Goal: Transaction & Acquisition: Purchase product/service

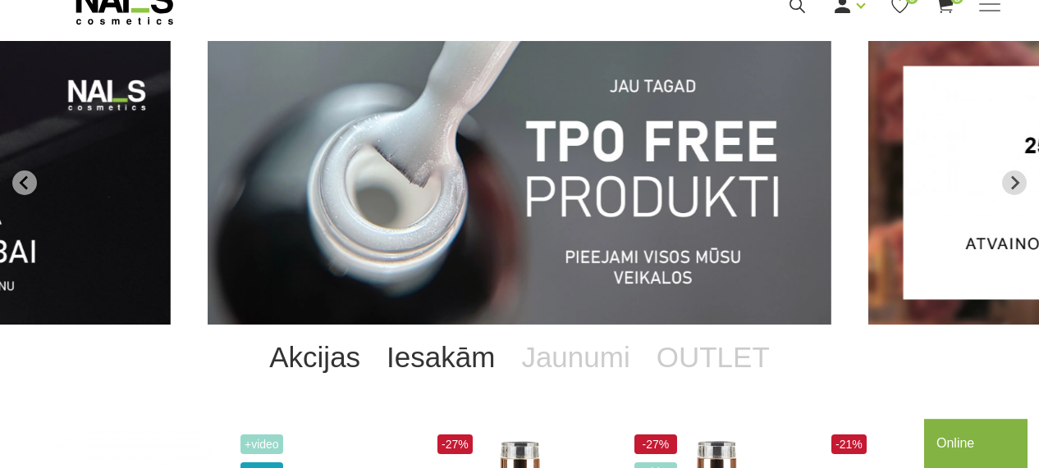
scroll to position [113, 0]
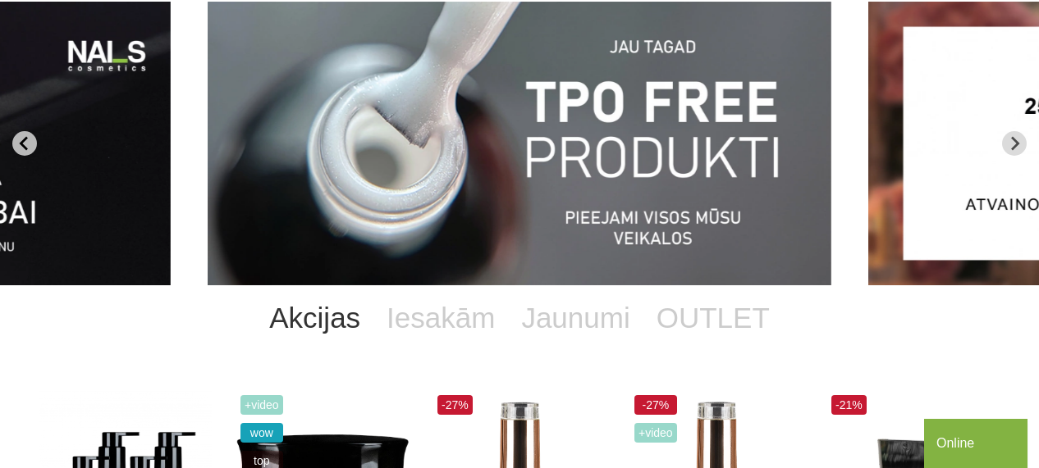
click at [22, 144] on icon "Go to last slide" at bounding box center [23, 143] width 8 height 14
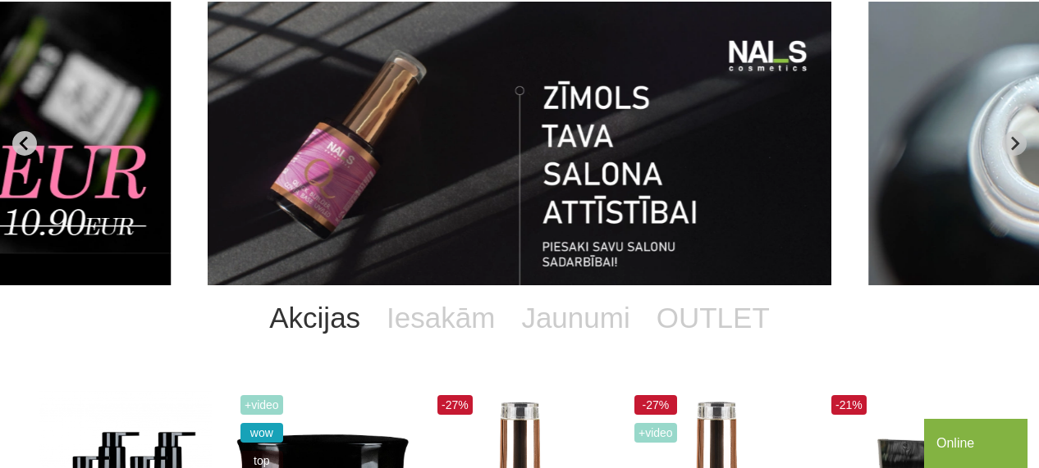
click at [26, 144] on icon "Previous slide" at bounding box center [24, 143] width 15 height 15
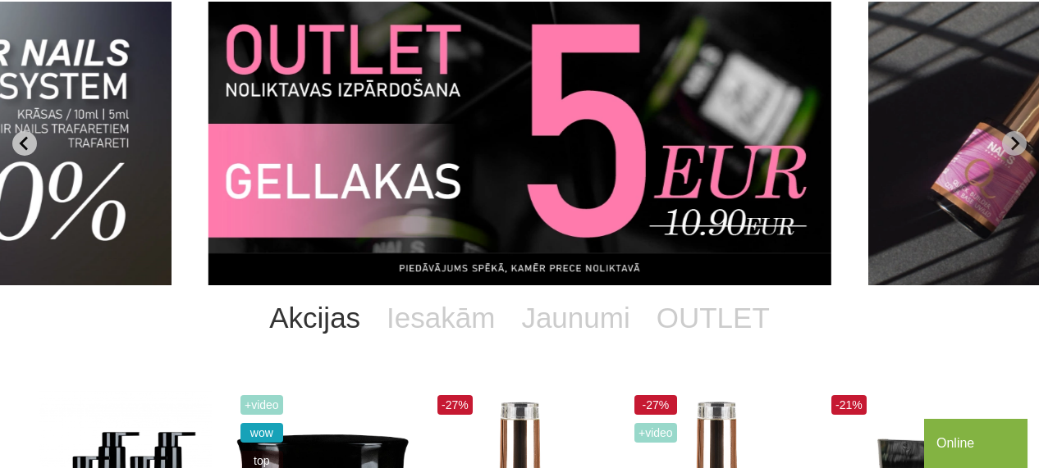
click at [26, 144] on icon "Previous slide" at bounding box center [24, 143] width 15 height 15
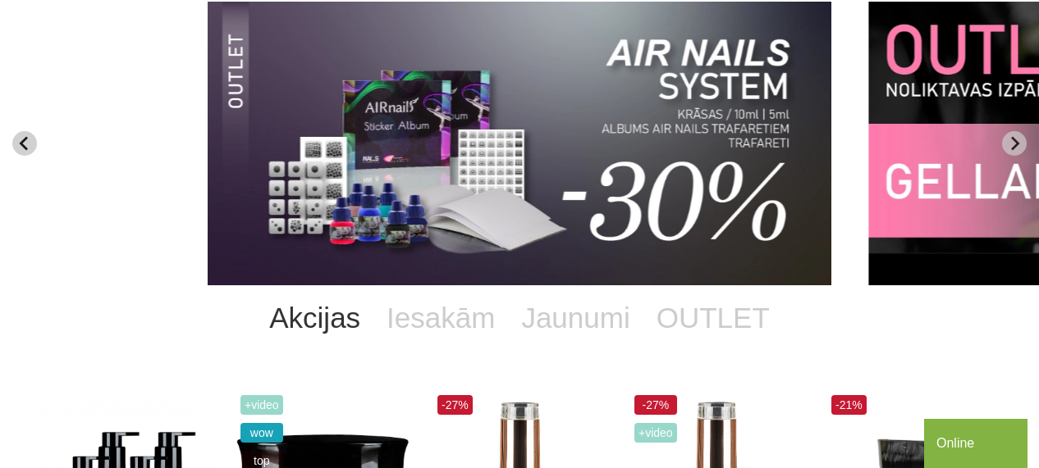
click at [26, 144] on icon "Previous slide" at bounding box center [24, 143] width 15 height 15
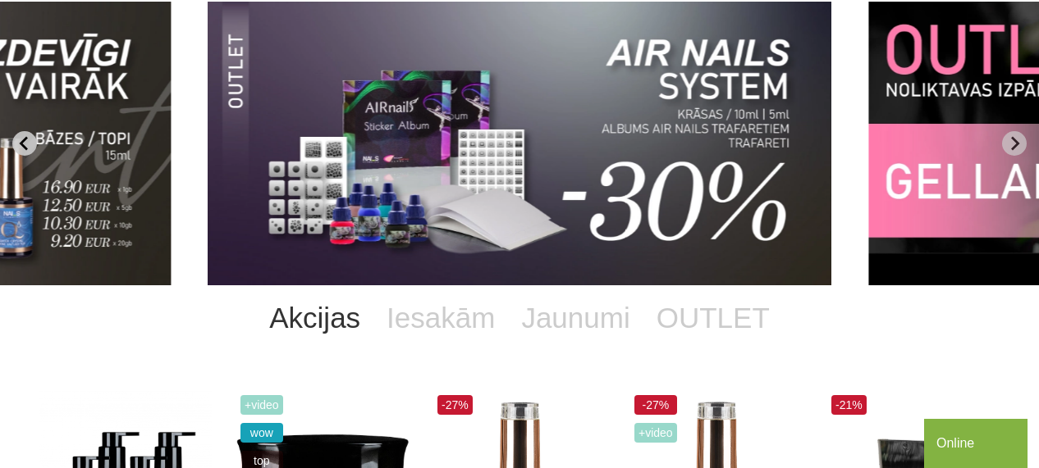
click at [26, 144] on icon "Previous slide" at bounding box center [24, 143] width 15 height 15
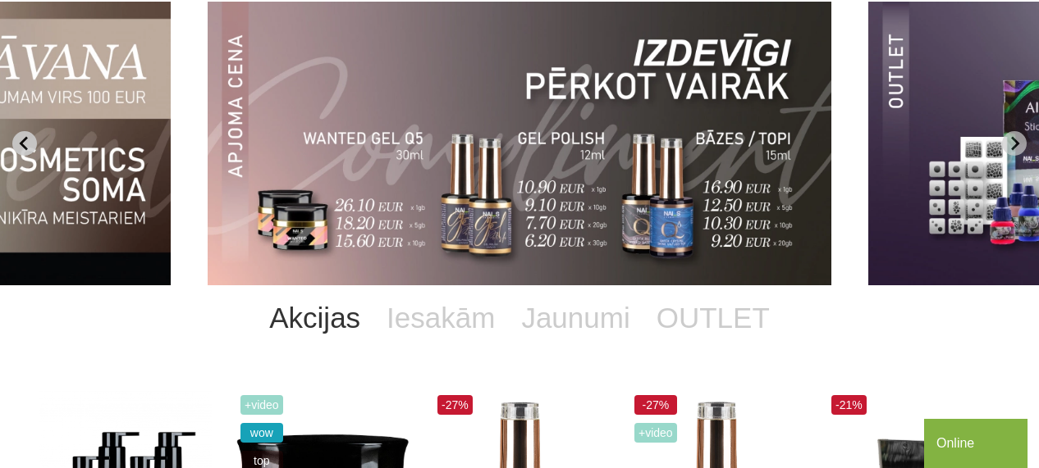
click at [26, 144] on icon "Previous slide" at bounding box center [24, 143] width 15 height 15
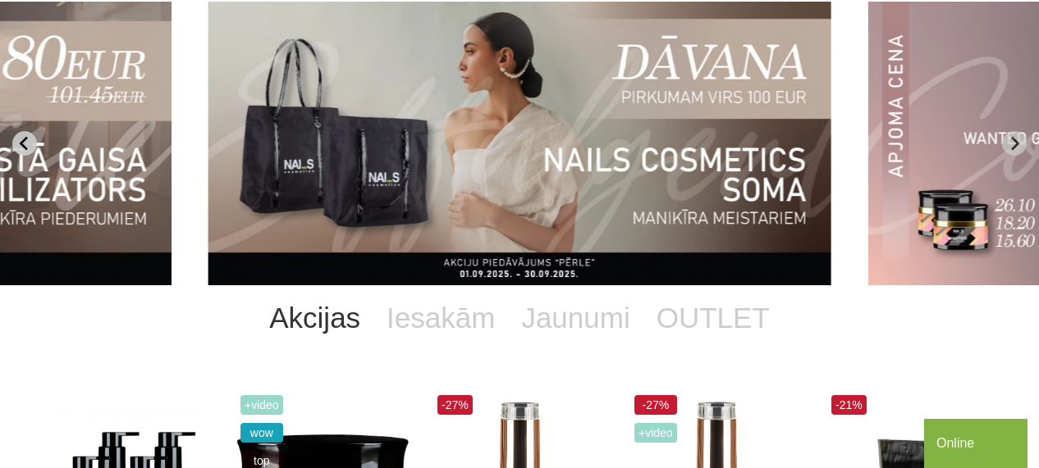
click at [26, 144] on icon "Previous slide" at bounding box center [24, 143] width 15 height 15
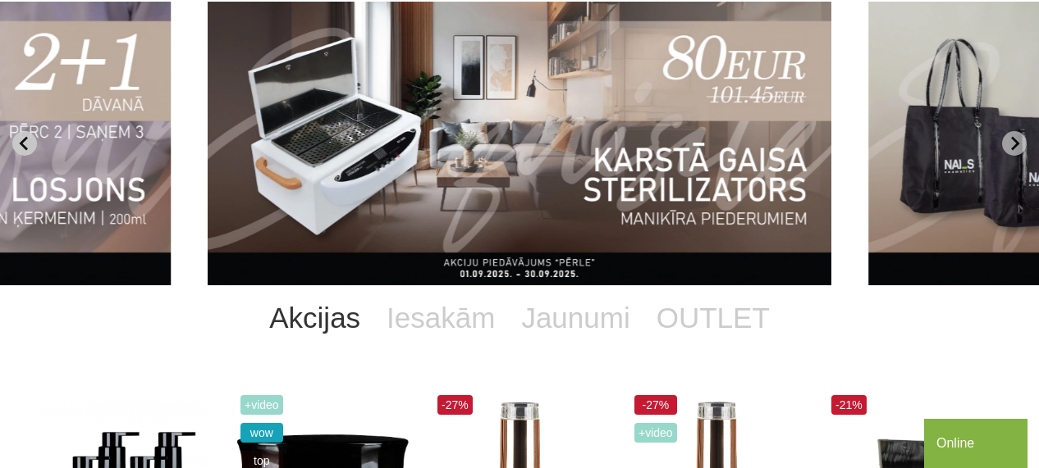
click at [26, 144] on icon "Previous slide" at bounding box center [24, 143] width 15 height 15
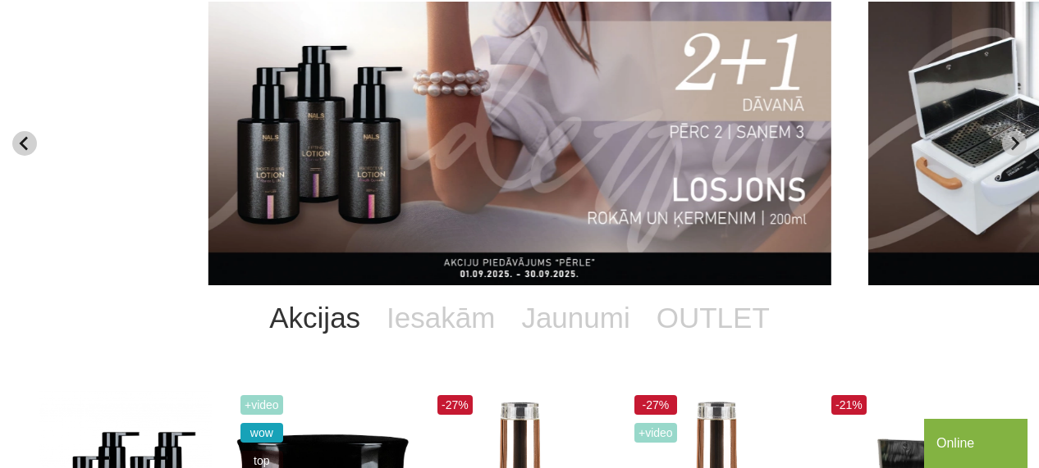
click at [26, 144] on icon "Previous slide" at bounding box center [24, 143] width 15 height 15
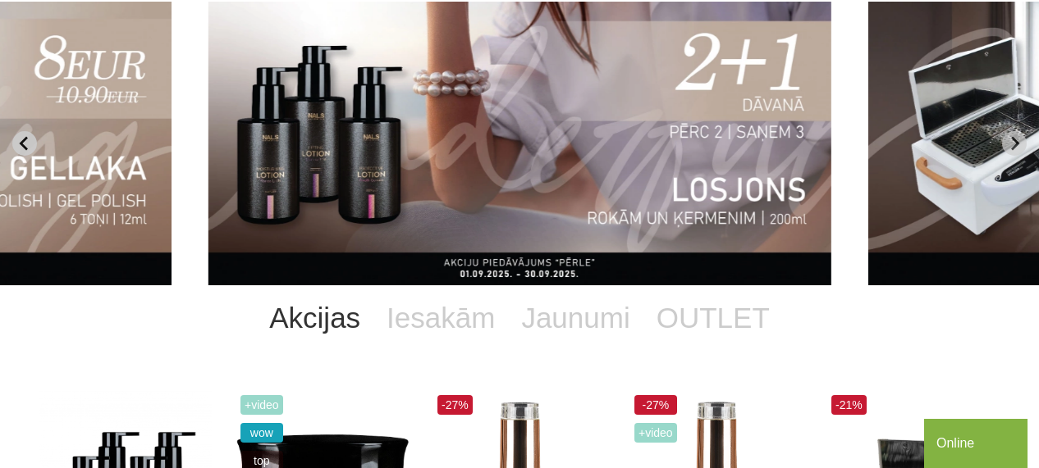
click at [26, 144] on icon "Previous slide" at bounding box center [24, 143] width 15 height 15
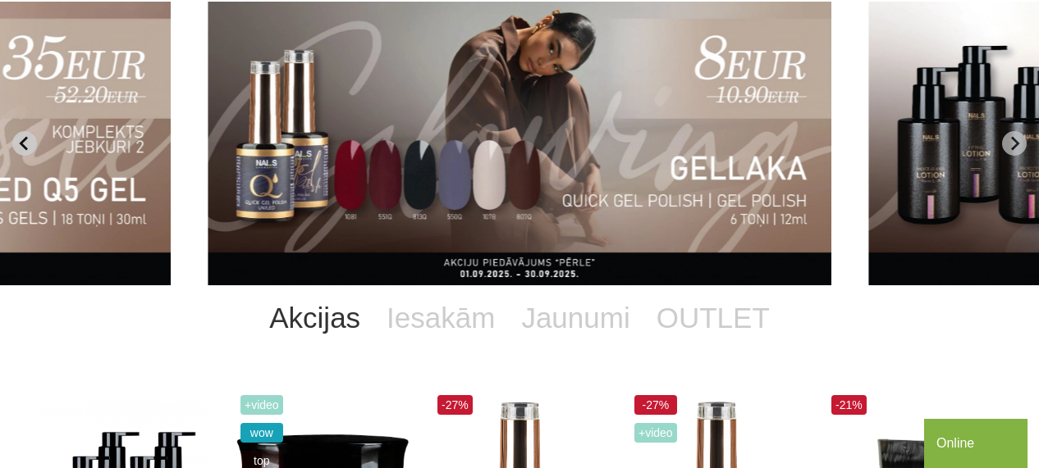
click at [26, 144] on icon "Previous slide" at bounding box center [24, 143] width 15 height 15
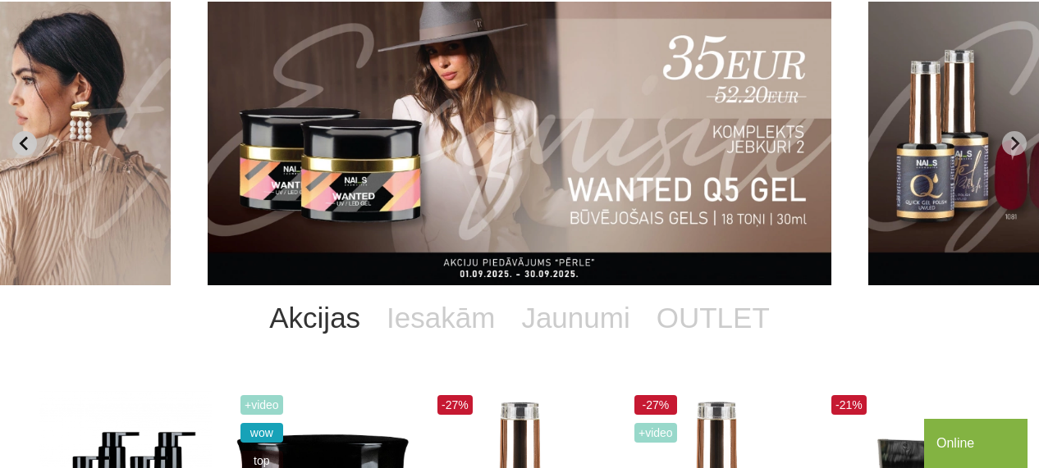
click at [26, 144] on icon "Previous slide" at bounding box center [24, 143] width 15 height 15
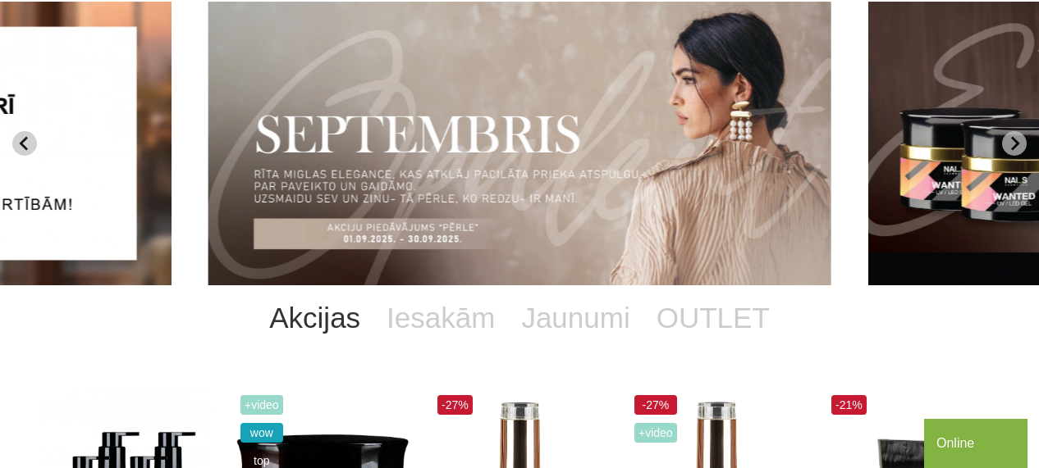
click at [26, 144] on icon "Previous slide" at bounding box center [24, 143] width 15 height 15
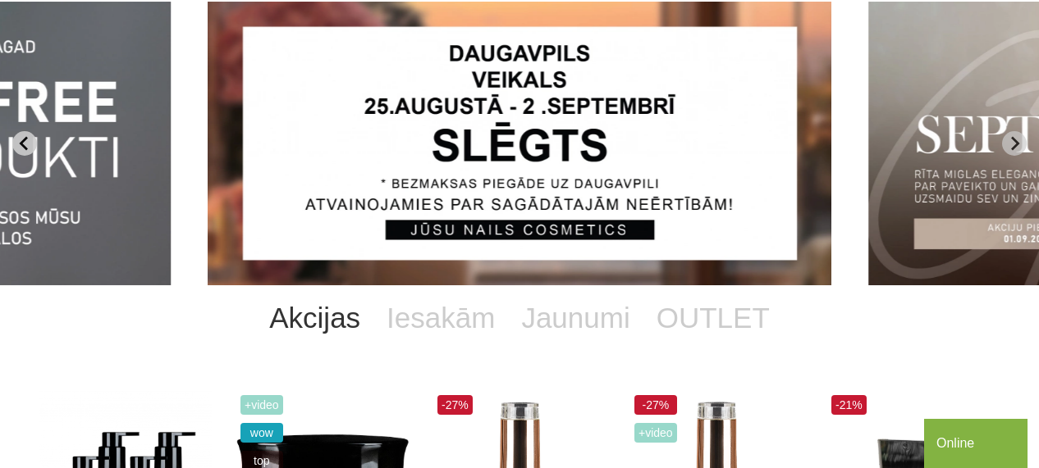
click at [24, 140] on icon "Previous slide" at bounding box center [23, 143] width 8 height 14
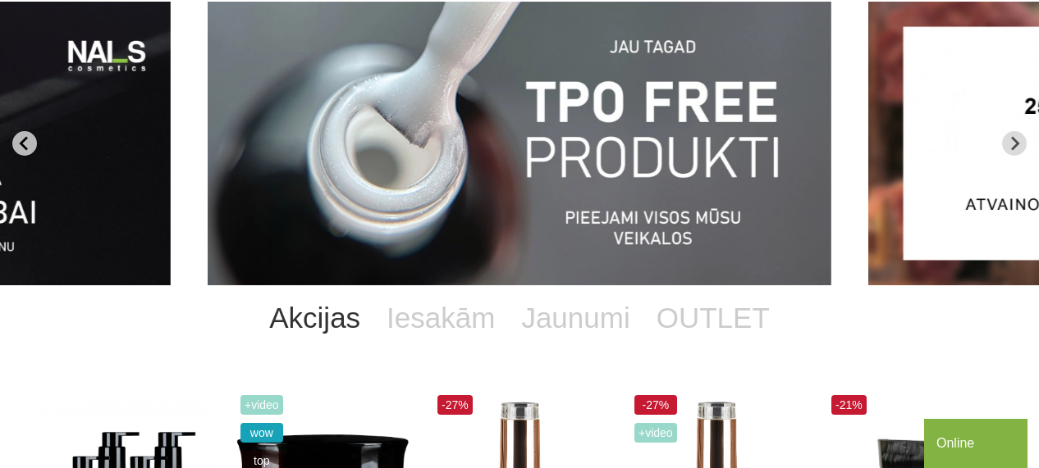
click at [27, 140] on icon "Go to last slide" at bounding box center [24, 143] width 15 height 15
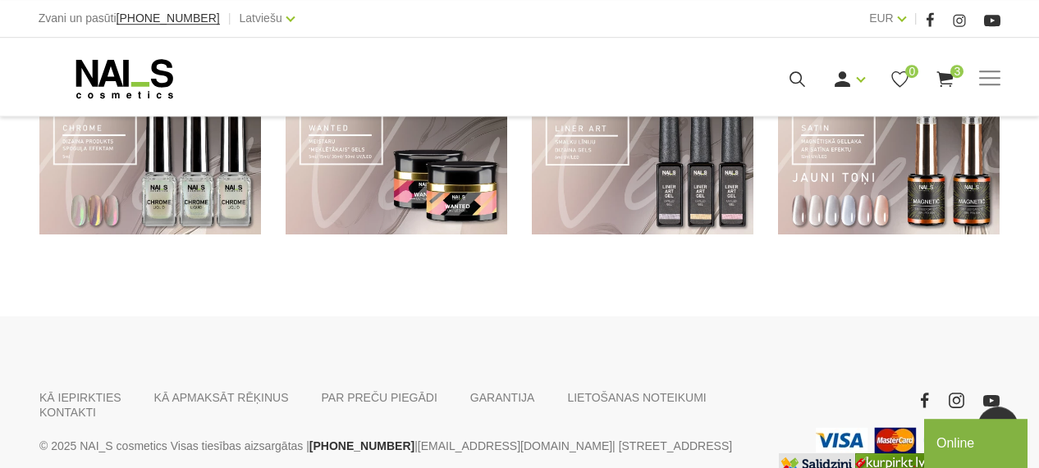
scroll to position [185, 0]
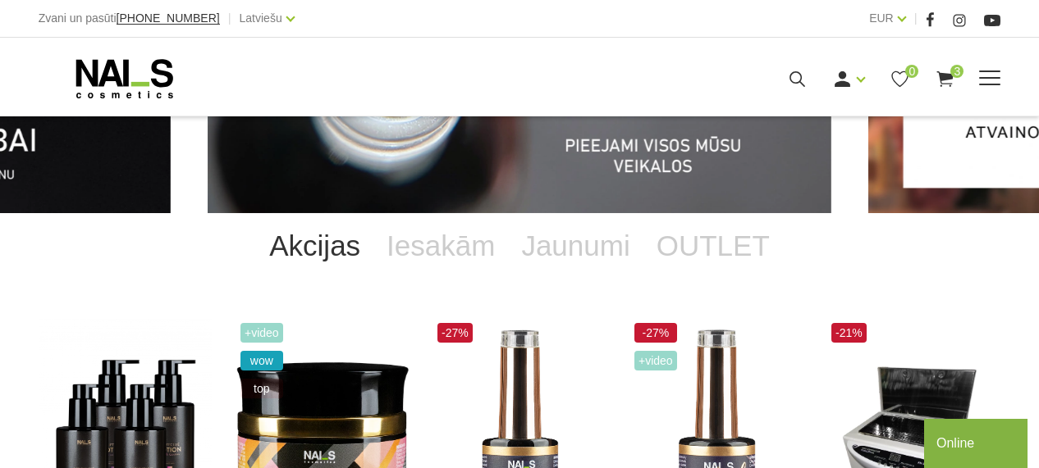
click at [993, 79] on span at bounding box center [989, 78] width 21 height 2
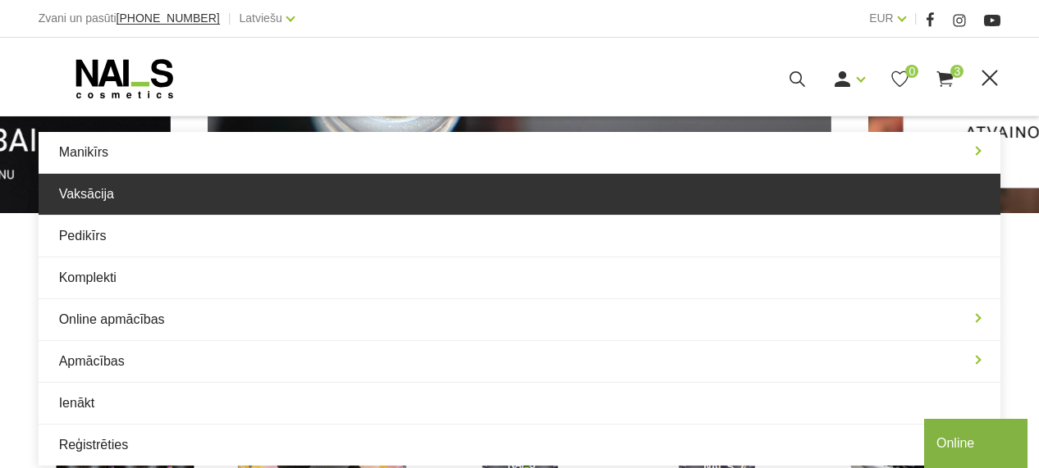
scroll to position [0, 0]
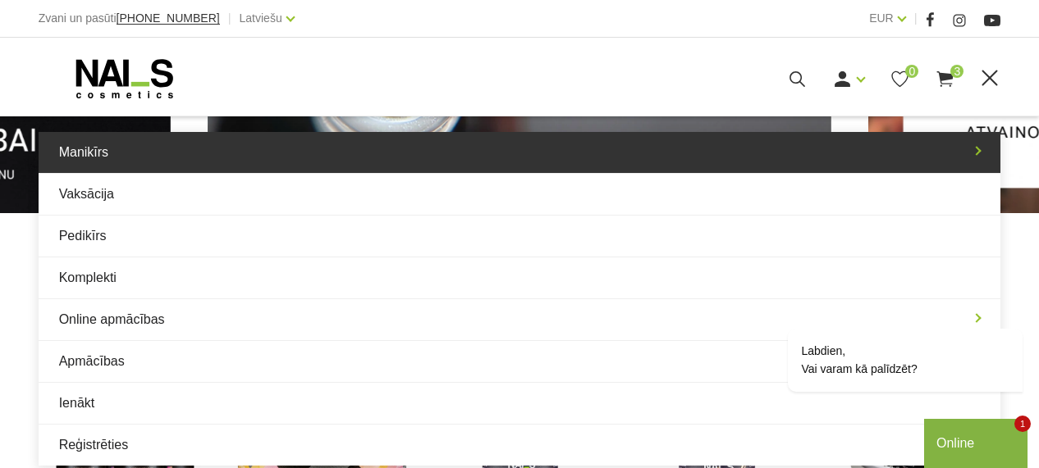
click at [181, 170] on link "Manikīrs" at bounding box center [520, 152] width 962 height 41
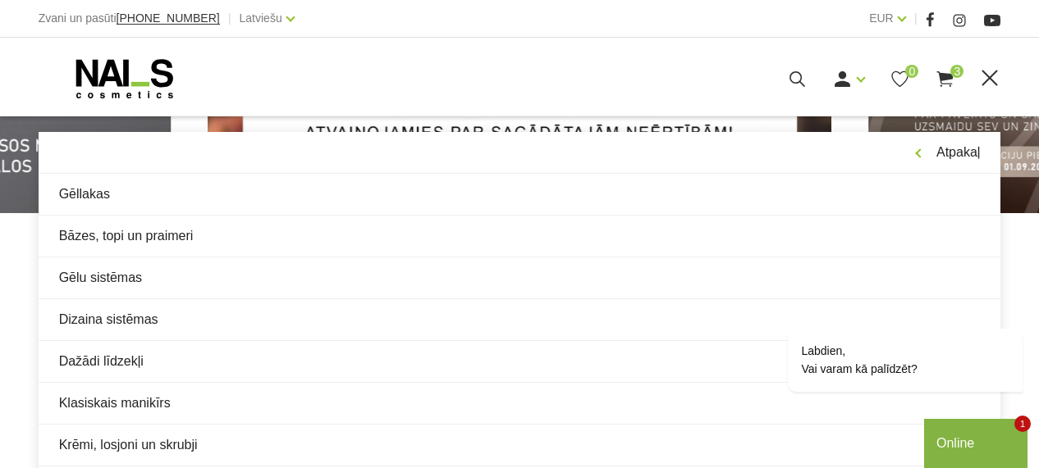
scroll to position [299, 0]
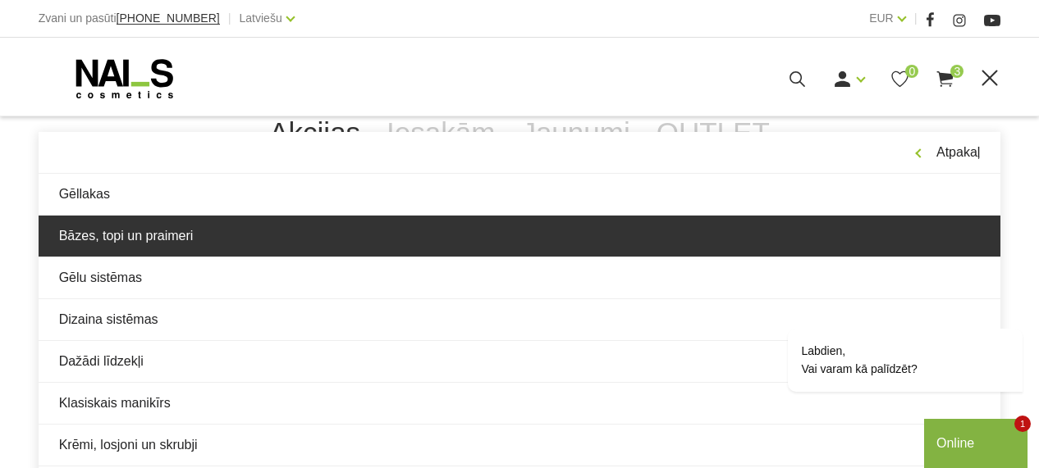
click at [158, 232] on link "Bāzes, topi un praimeri" at bounding box center [520, 236] width 962 height 41
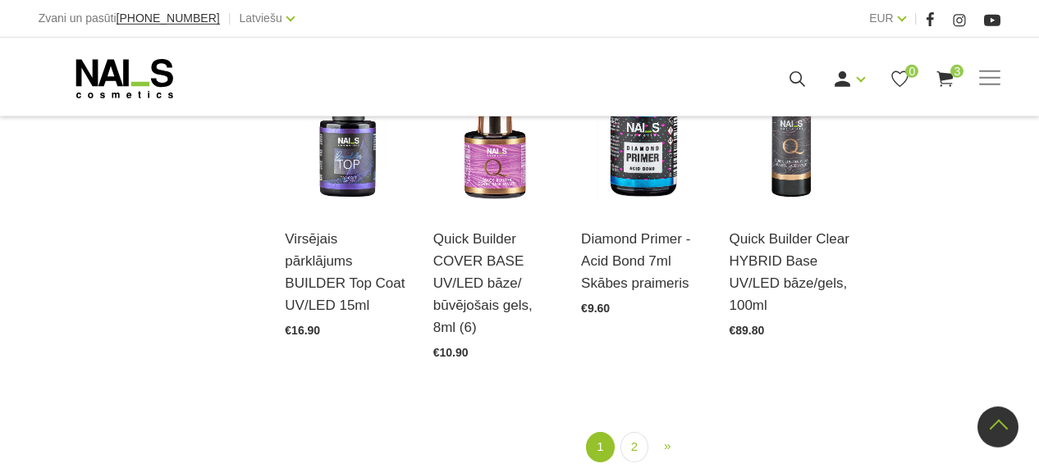
scroll to position [1820, 0]
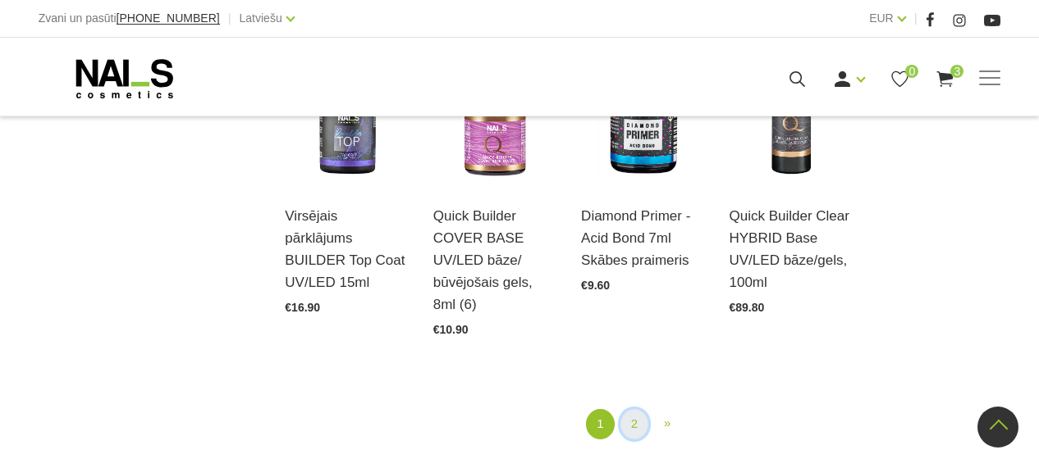
click at [634, 424] on link "2" at bounding box center [634, 424] width 28 height 30
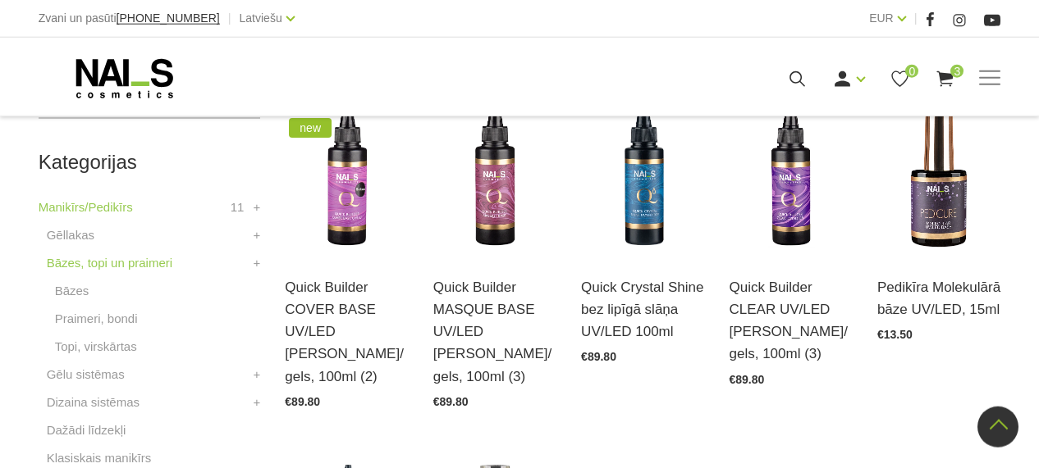
scroll to position [449, 0]
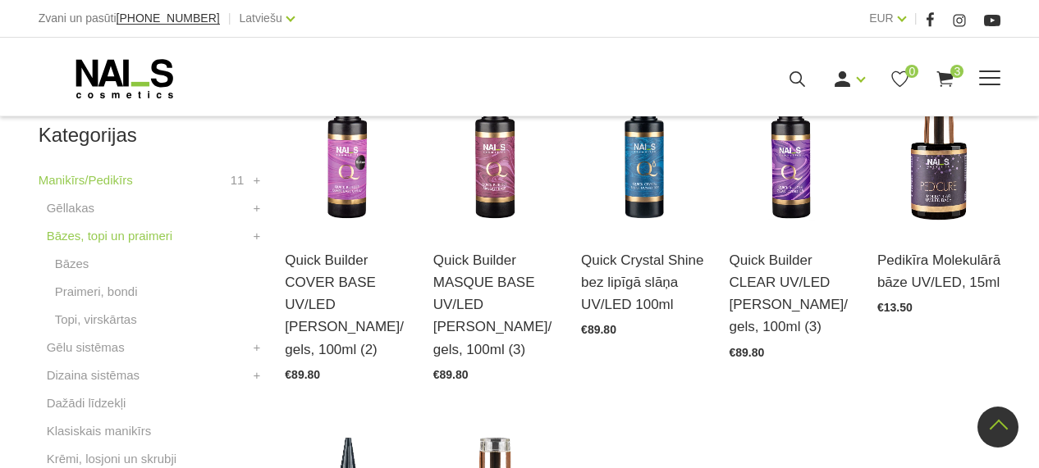
click at [997, 79] on span at bounding box center [989, 78] width 21 height 2
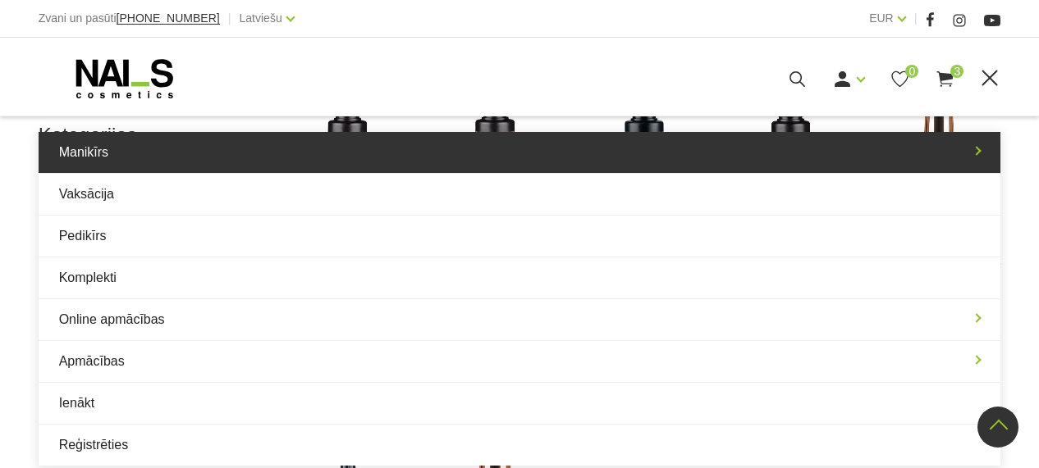
click at [138, 172] on link "Manikīrs" at bounding box center [520, 152] width 962 height 41
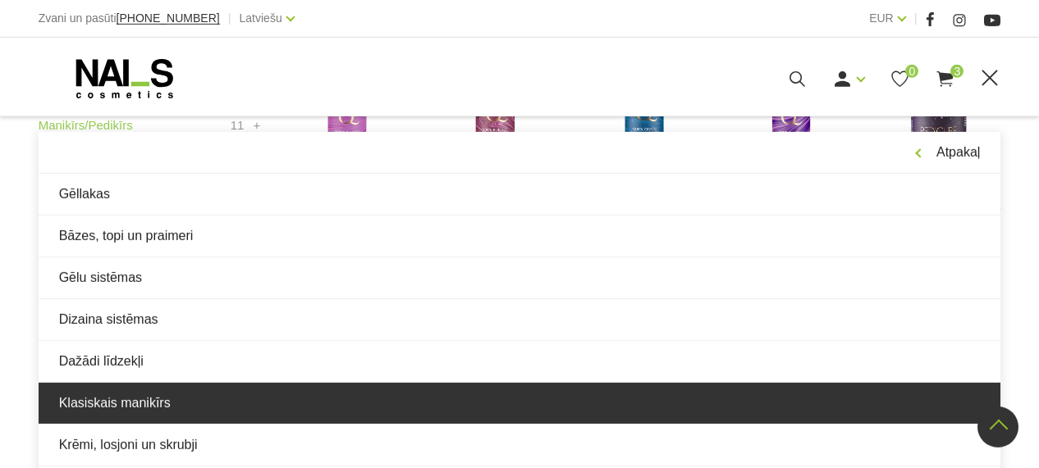
scroll to position [563, 0]
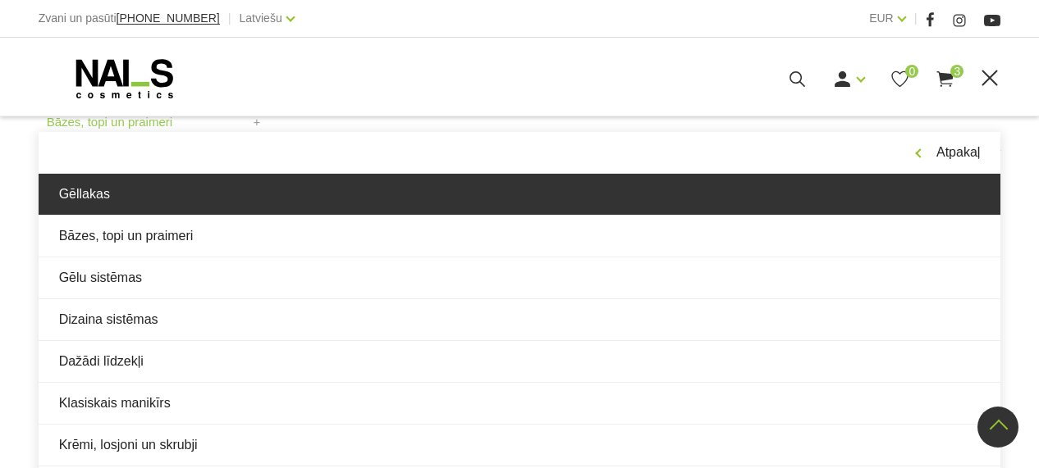
click at [280, 203] on link "Gēllakas" at bounding box center [520, 194] width 962 height 41
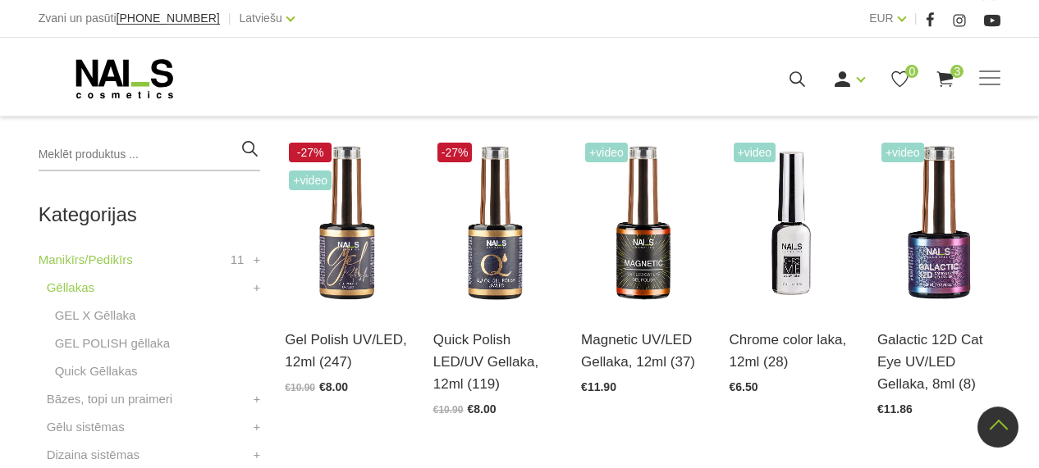
scroll to position [341, 0]
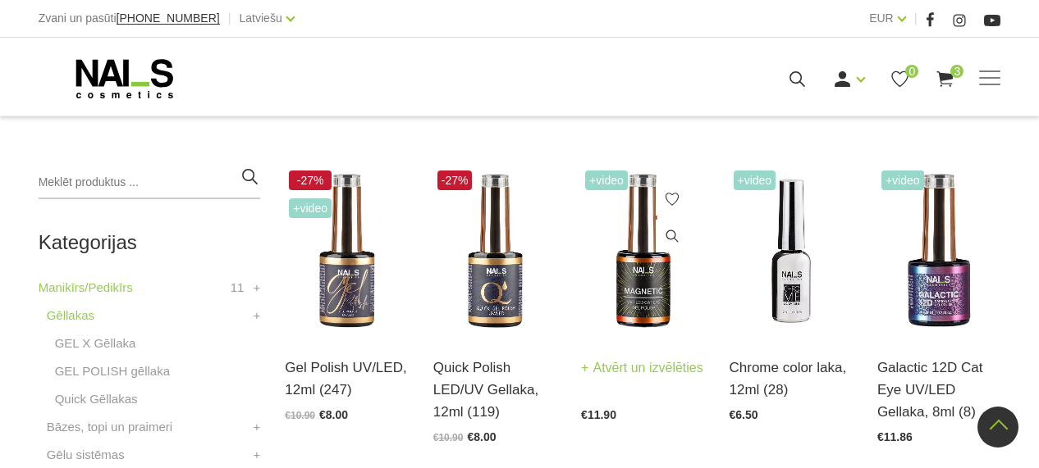
click at [645, 286] on img at bounding box center [642, 252] width 123 height 170
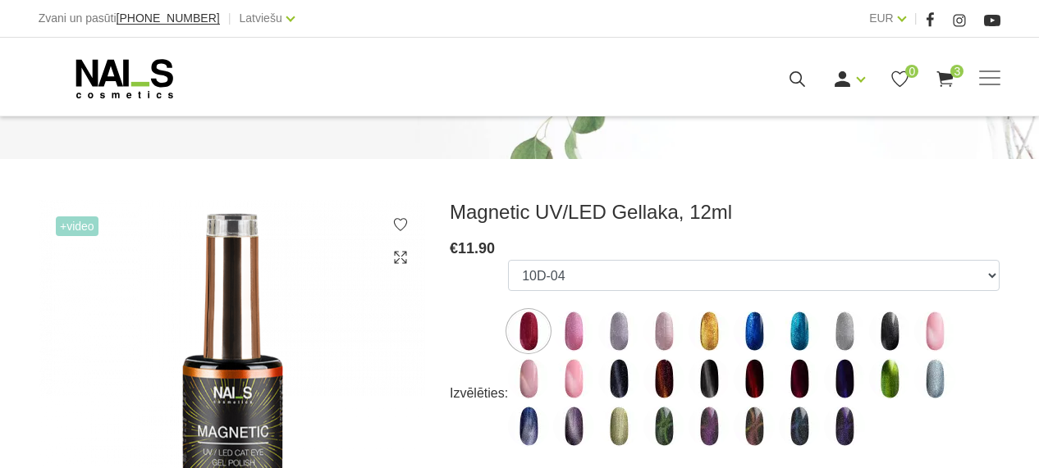
scroll to position [227, 0]
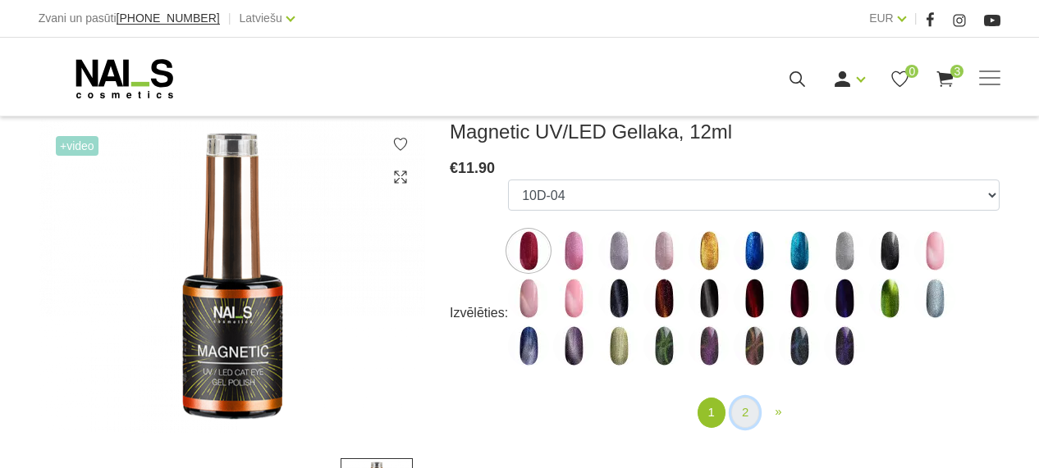
click at [747, 414] on link "2" at bounding box center [745, 413] width 28 height 30
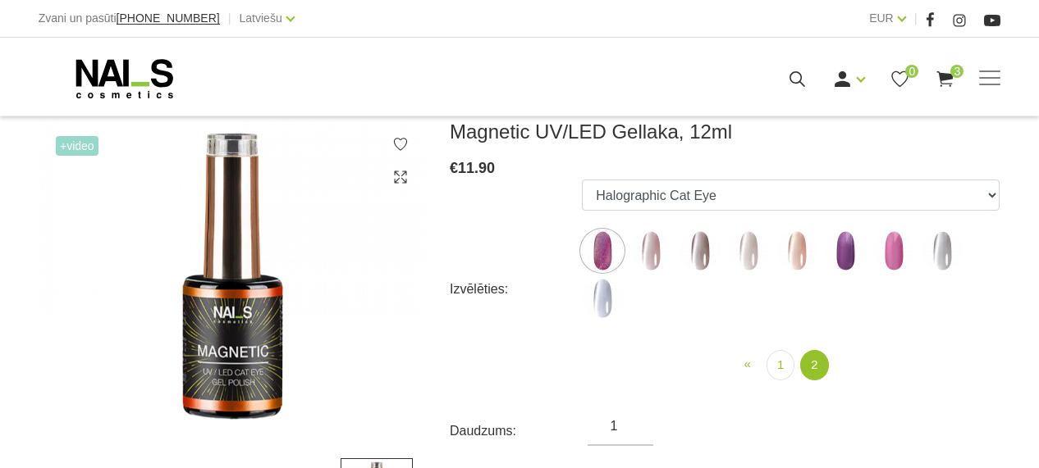
click at [649, 250] on img at bounding box center [650, 251] width 41 height 41
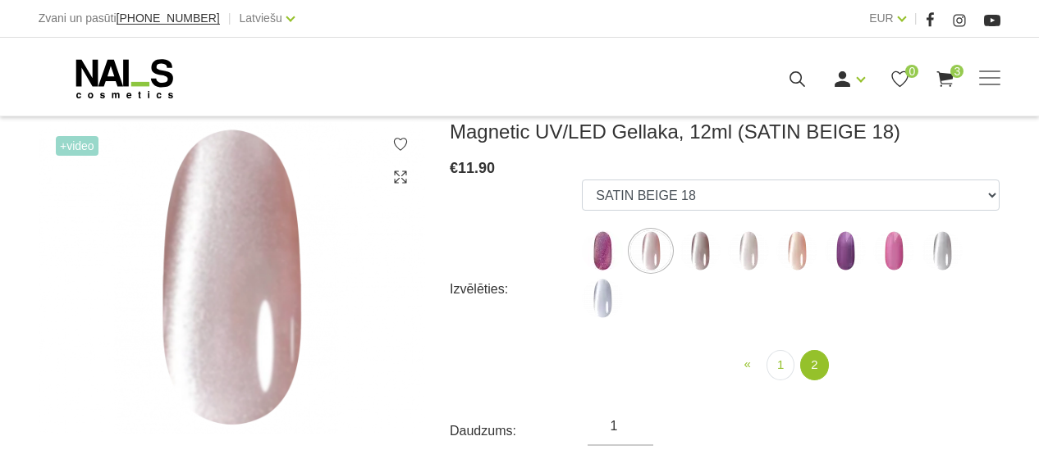
click at [698, 249] on img at bounding box center [699, 251] width 41 height 41
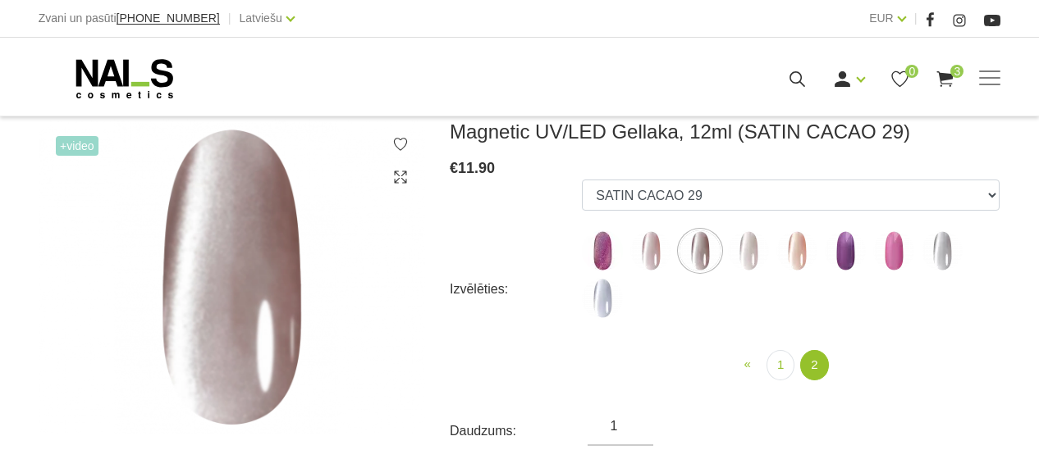
click at [751, 252] on img at bounding box center [748, 251] width 41 height 41
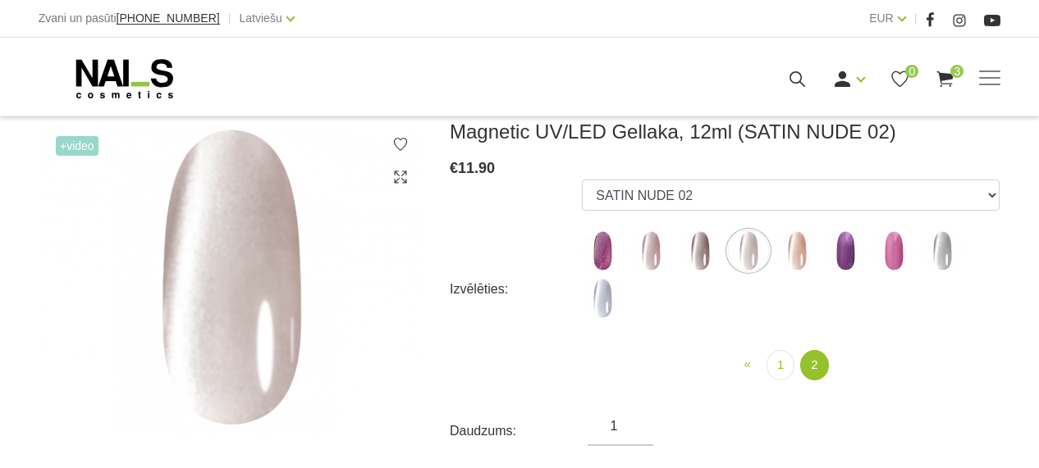
click at [792, 252] on img at bounding box center [796, 251] width 41 height 41
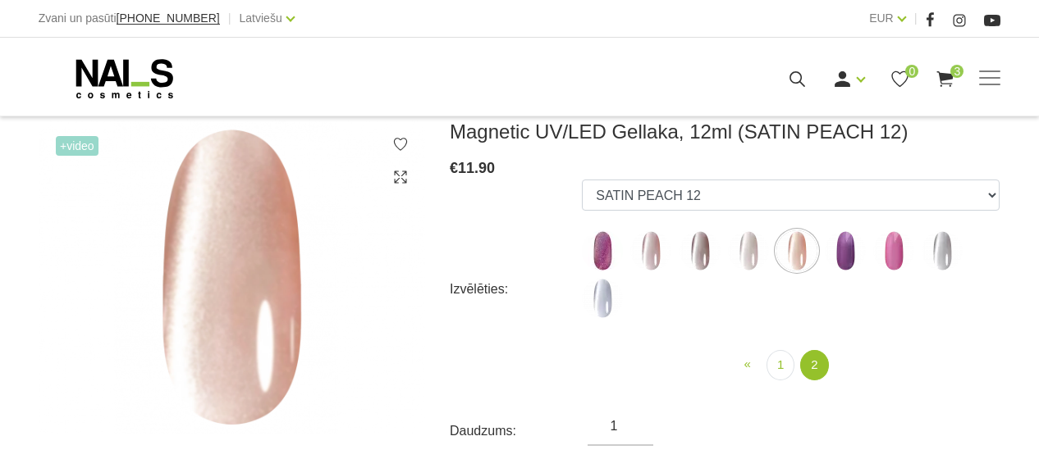
click at [852, 262] on img at bounding box center [845, 251] width 41 height 41
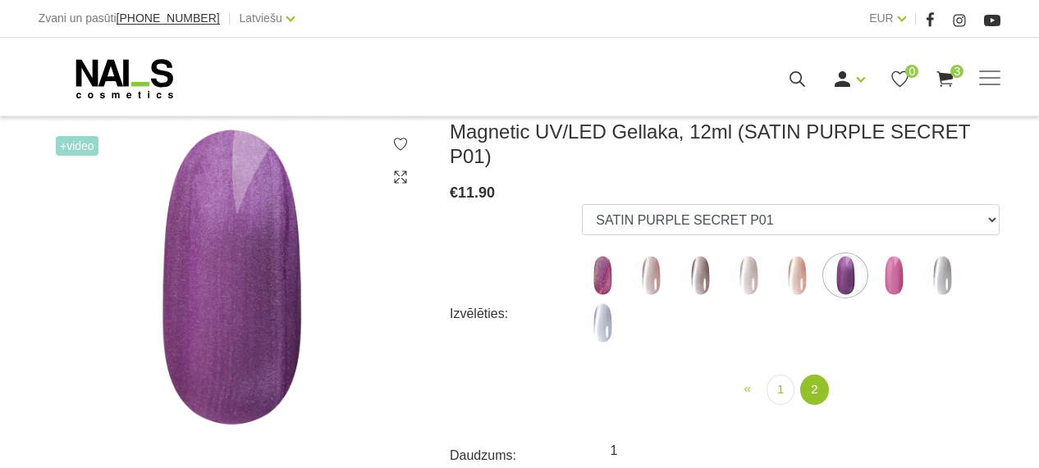
click at [884, 255] on img at bounding box center [893, 275] width 41 height 41
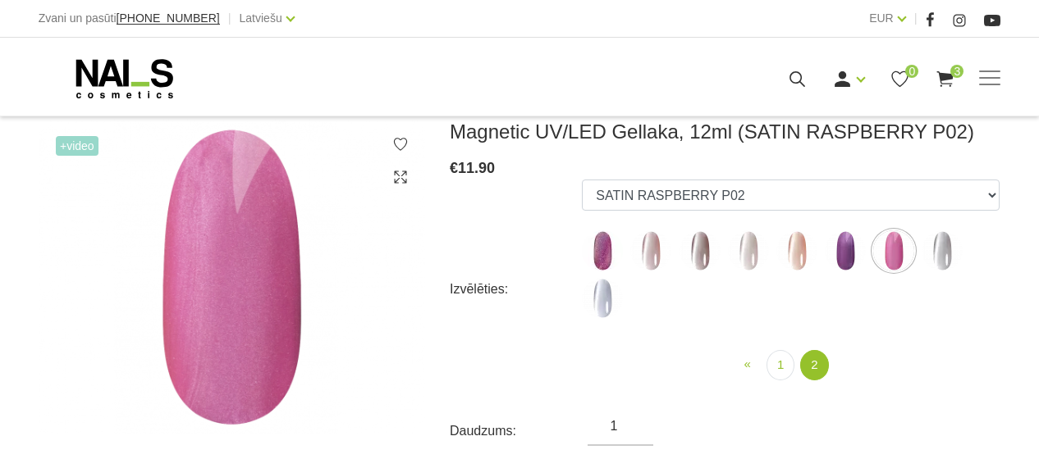
click at [945, 249] on img at bounding box center [941, 251] width 41 height 41
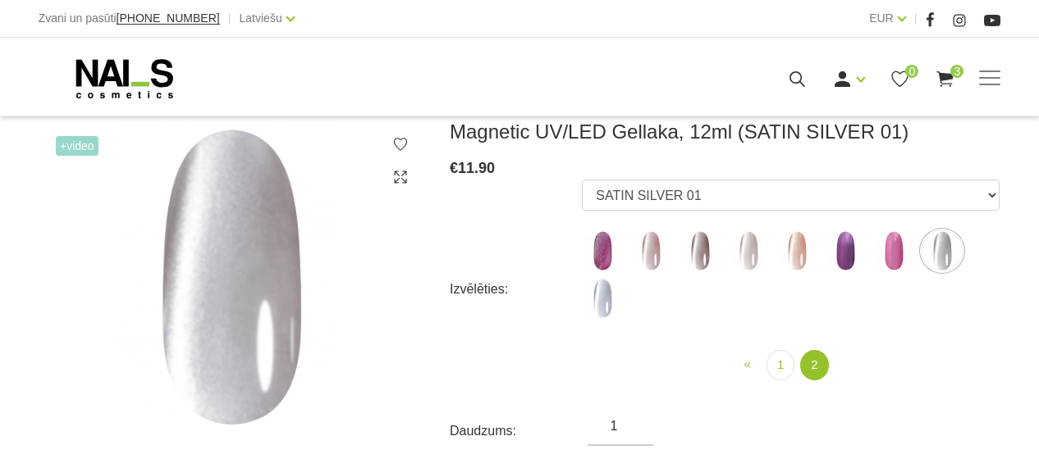
click at [601, 292] on img at bounding box center [602, 298] width 41 height 41
select select "6300"
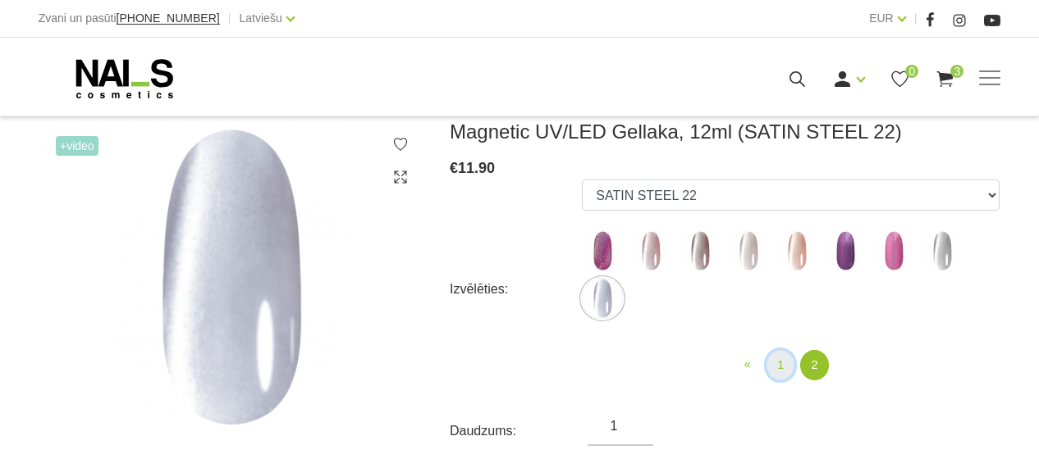
click at [782, 366] on link "1" at bounding box center [780, 365] width 28 height 30
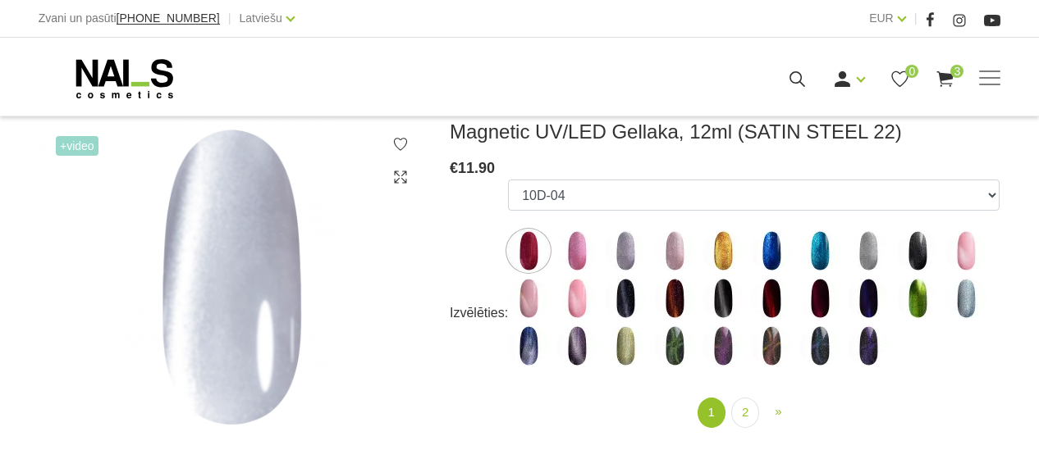
click at [532, 249] on img at bounding box center [528, 251] width 41 height 41
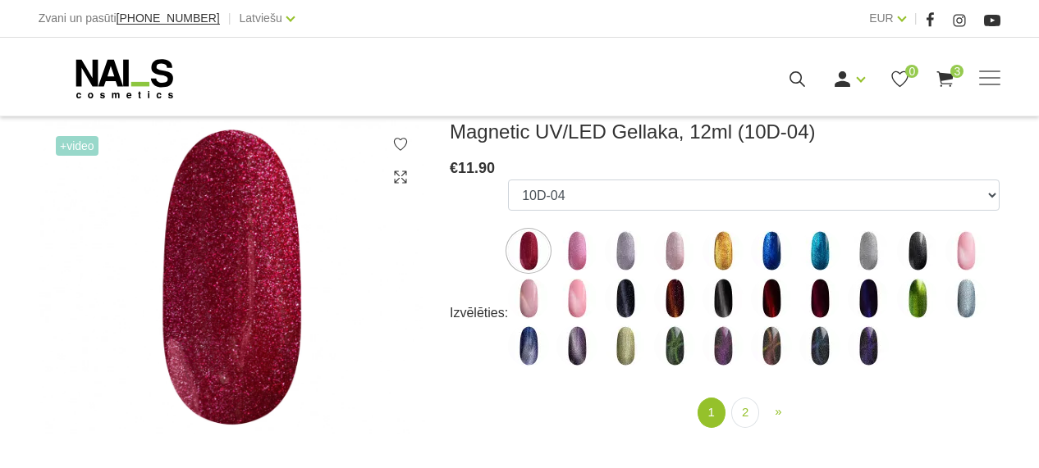
click at [570, 250] on img at bounding box center [576, 251] width 41 height 41
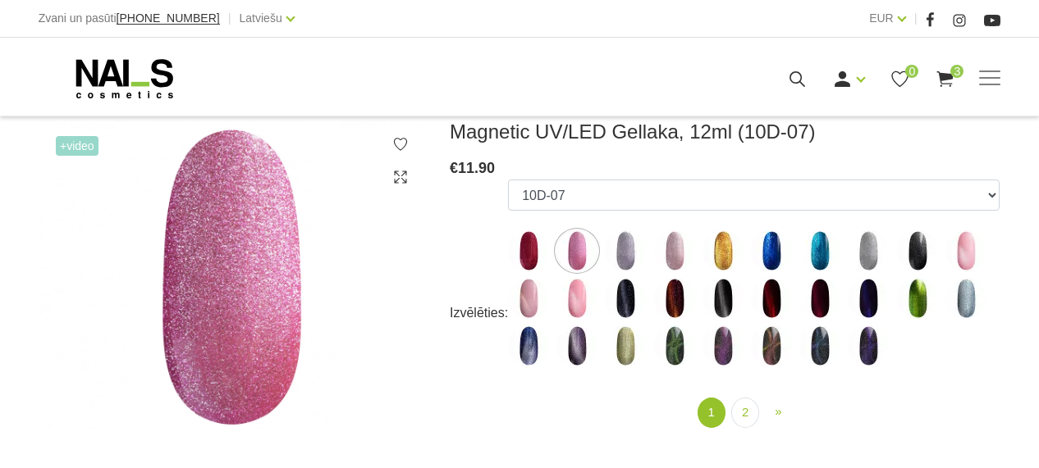
click at [629, 263] on img at bounding box center [625, 251] width 41 height 41
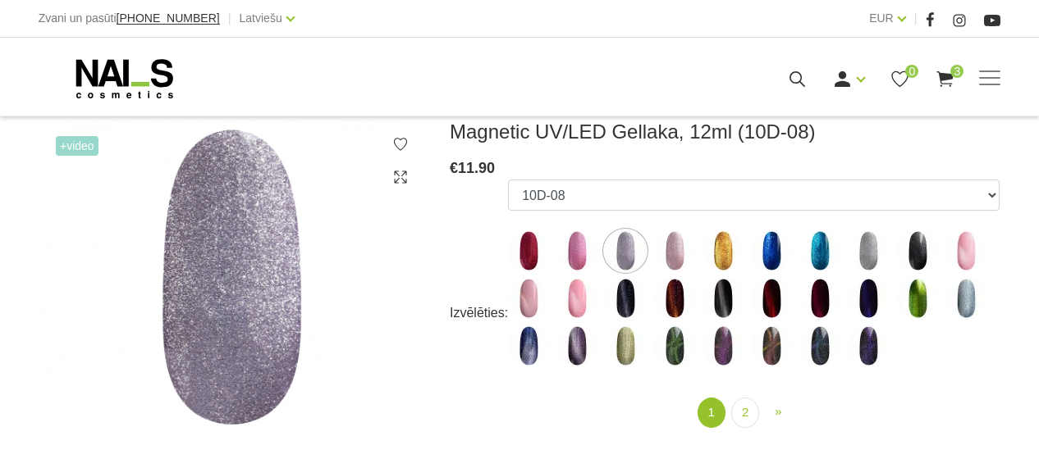
click at [669, 254] on img at bounding box center [674, 251] width 41 height 41
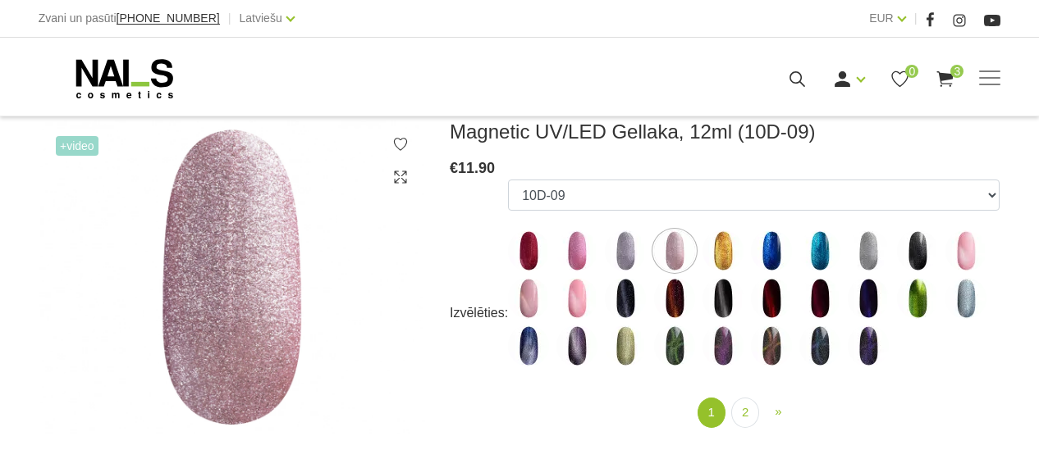
click at [621, 245] on img at bounding box center [625, 251] width 41 height 41
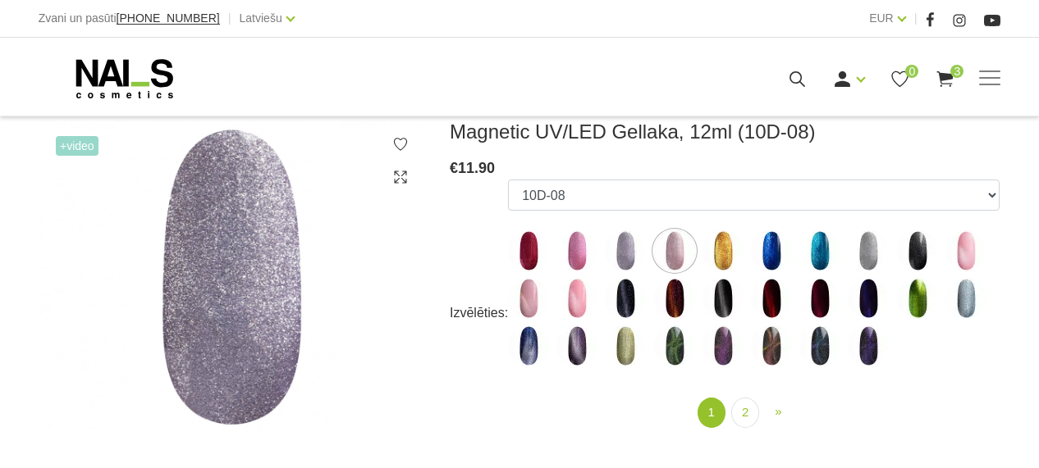
click at [536, 244] on img at bounding box center [528, 251] width 41 height 41
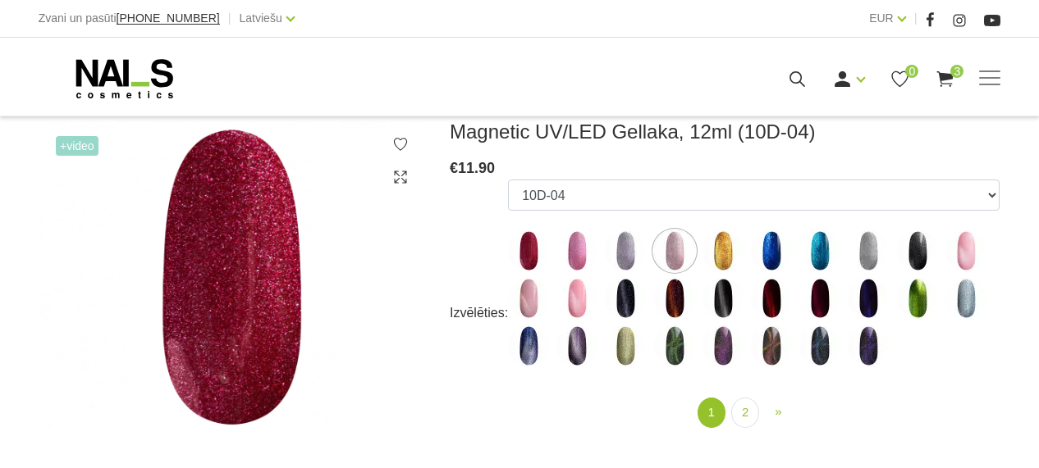
click at [729, 350] on img at bounding box center [722, 346] width 41 height 41
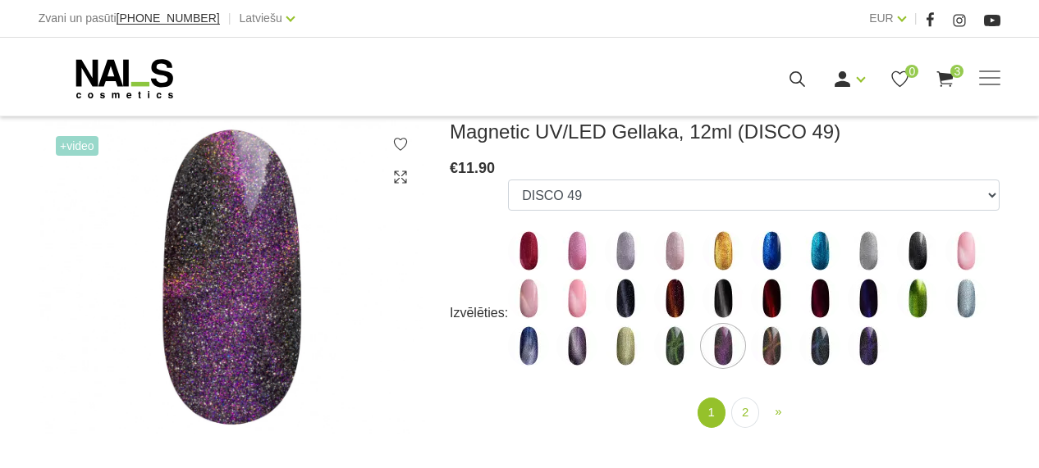
click at [579, 343] on img at bounding box center [576, 346] width 41 height 41
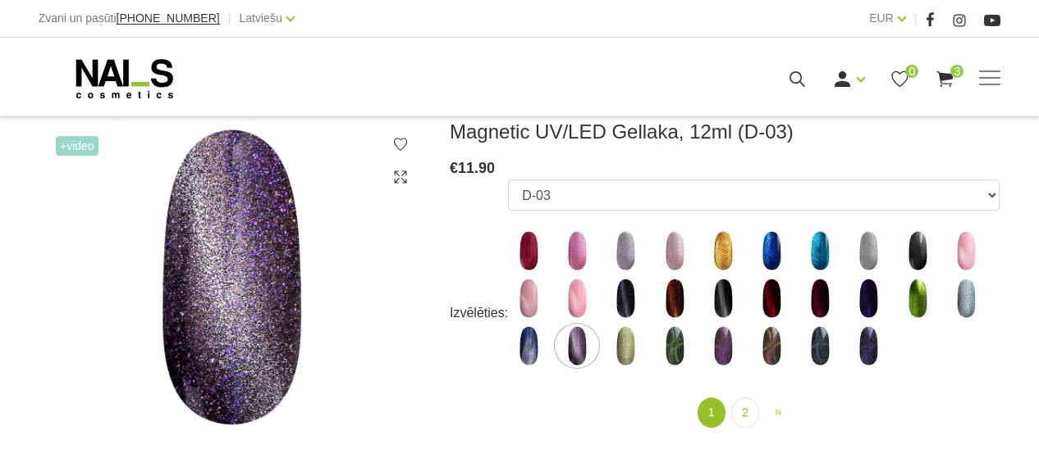
click at [918, 255] on img at bounding box center [917, 251] width 41 height 41
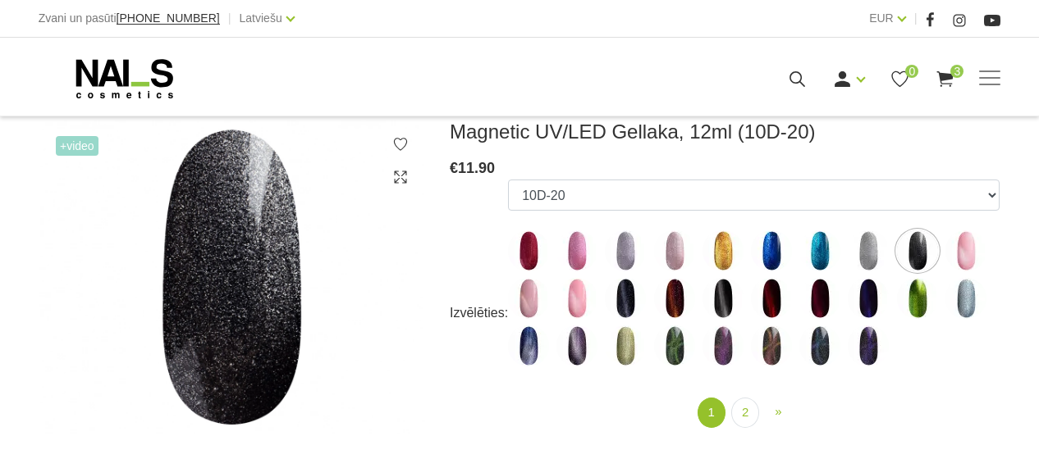
click at [962, 254] on img at bounding box center [965, 251] width 41 height 41
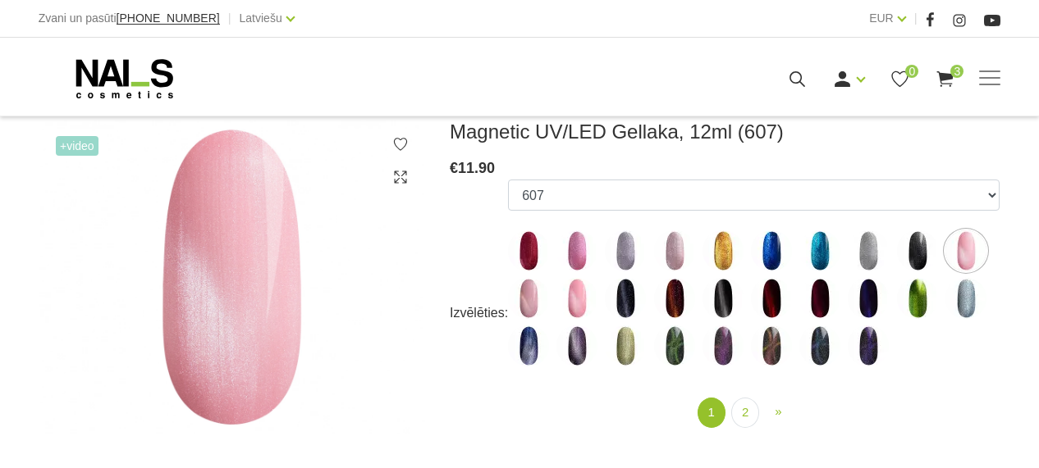
click at [531, 304] on img at bounding box center [528, 298] width 41 height 41
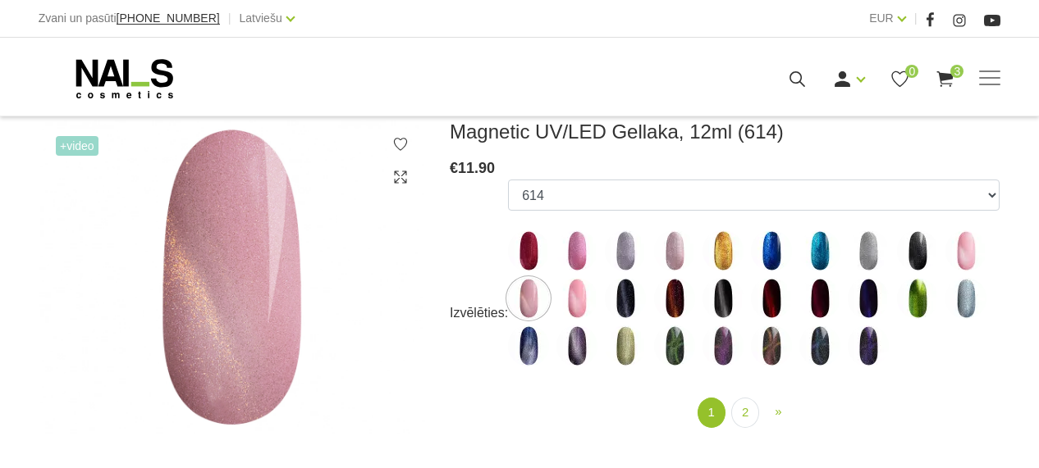
click at [573, 299] on img at bounding box center [576, 298] width 41 height 41
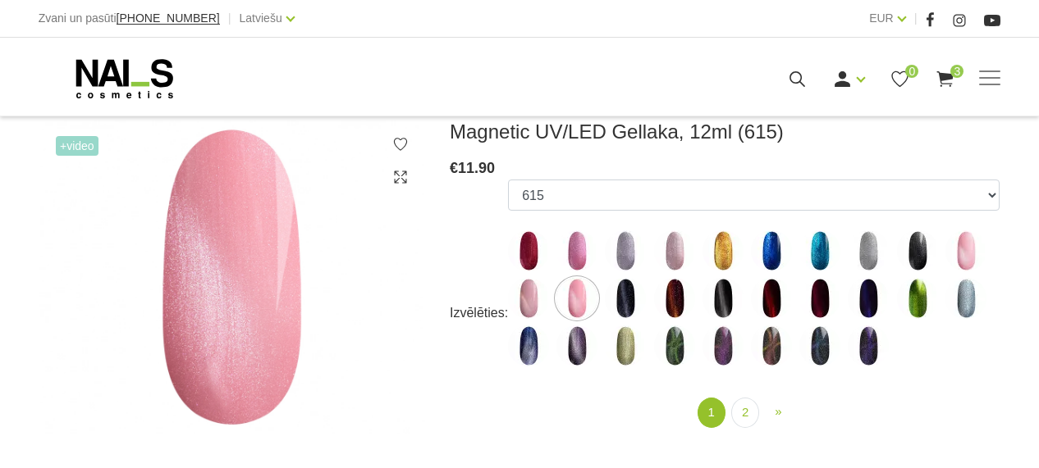
click at [621, 302] on img at bounding box center [625, 298] width 41 height 41
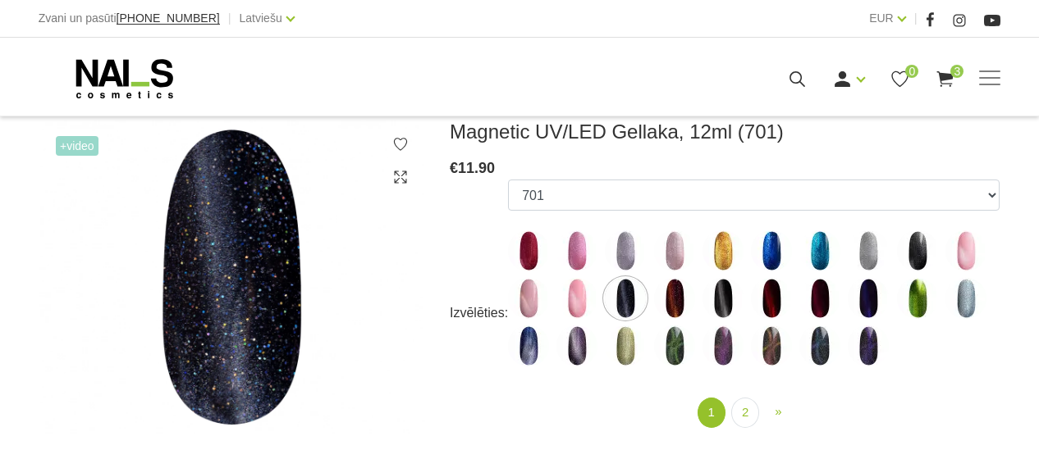
click at [673, 299] on img at bounding box center [674, 298] width 41 height 41
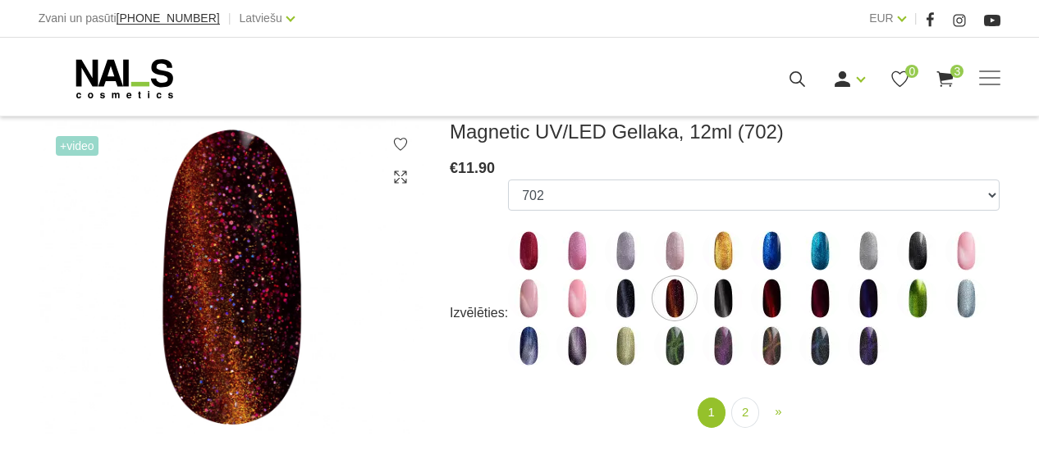
click at [711, 299] on img at bounding box center [722, 298] width 41 height 41
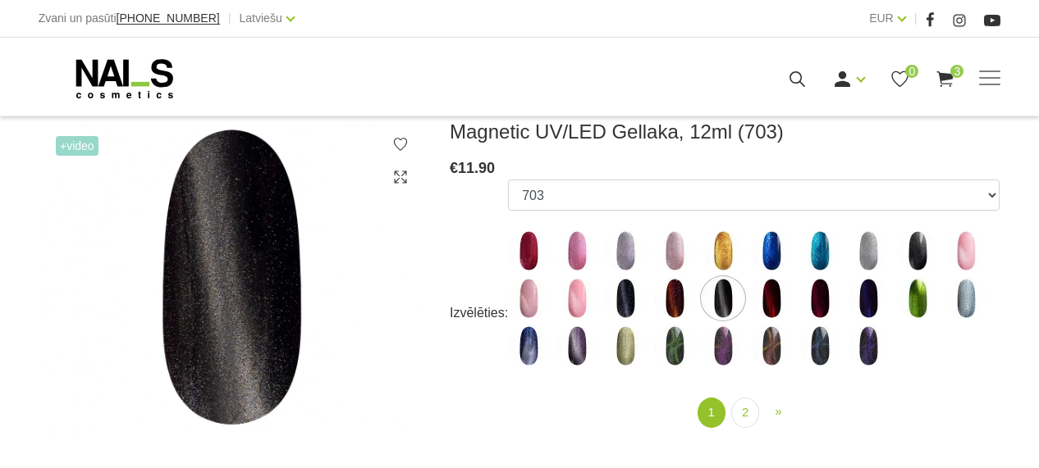
click at [766, 306] on img at bounding box center [771, 298] width 41 height 41
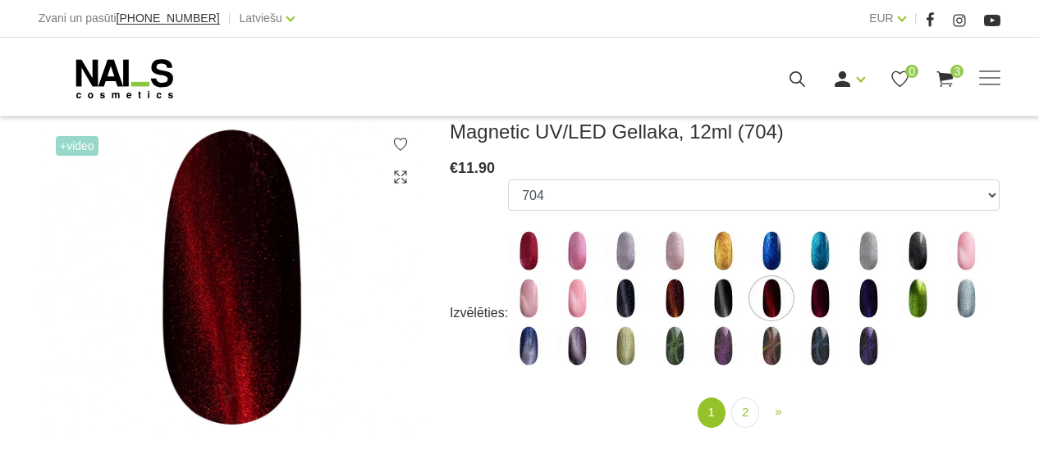
click at [827, 302] on img at bounding box center [819, 298] width 41 height 41
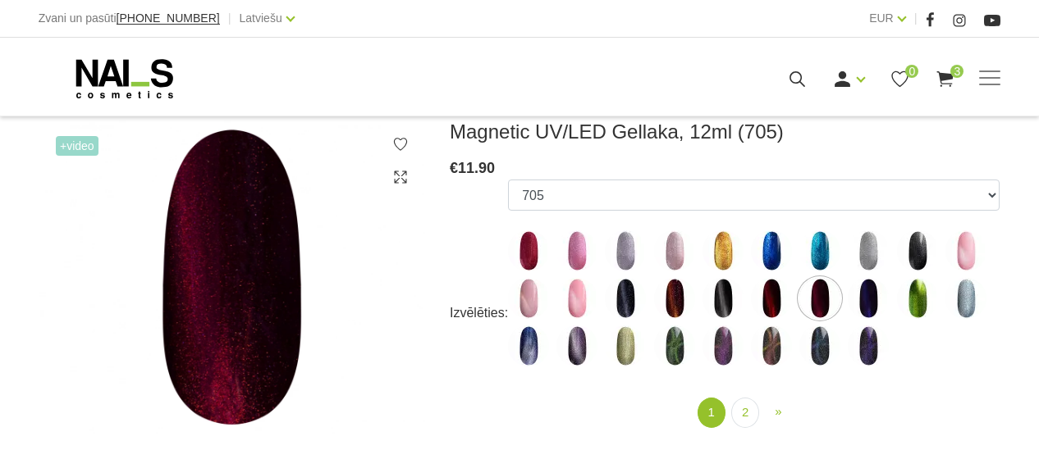
click at [870, 302] on img at bounding box center [868, 298] width 41 height 41
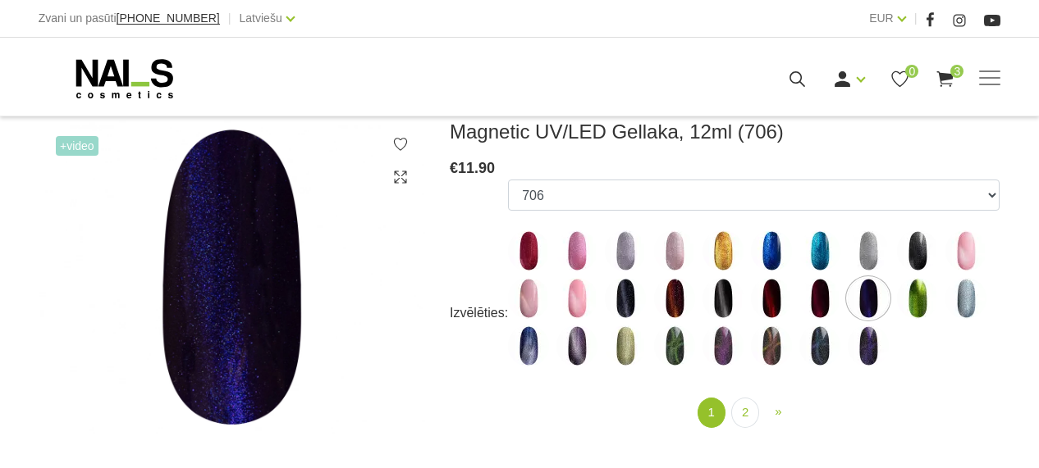
click at [902, 304] on img at bounding box center [917, 298] width 41 height 41
select select "5596"
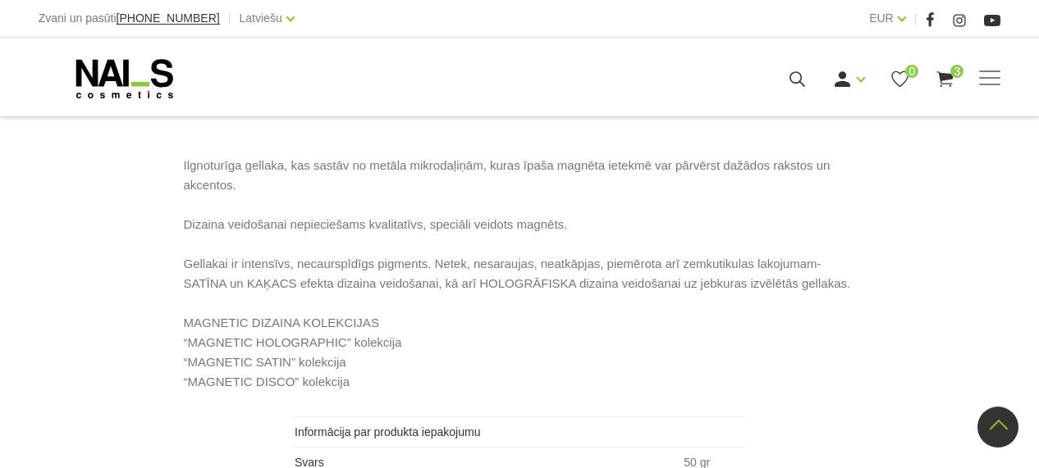
scroll to position [910, 0]
